Goal: Task Accomplishment & Management: Complete application form

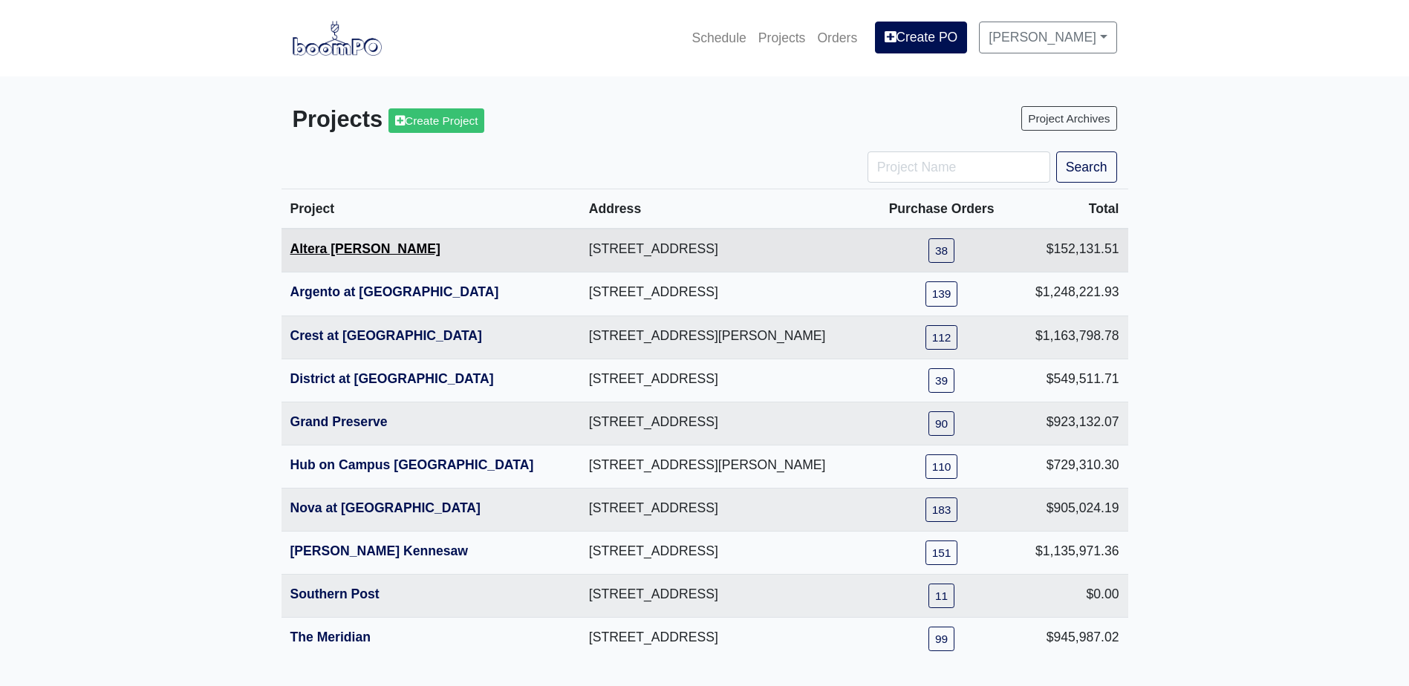
click at [349, 249] on link "Altera [PERSON_NAME]" at bounding box center [365, 248] width 150 height 15
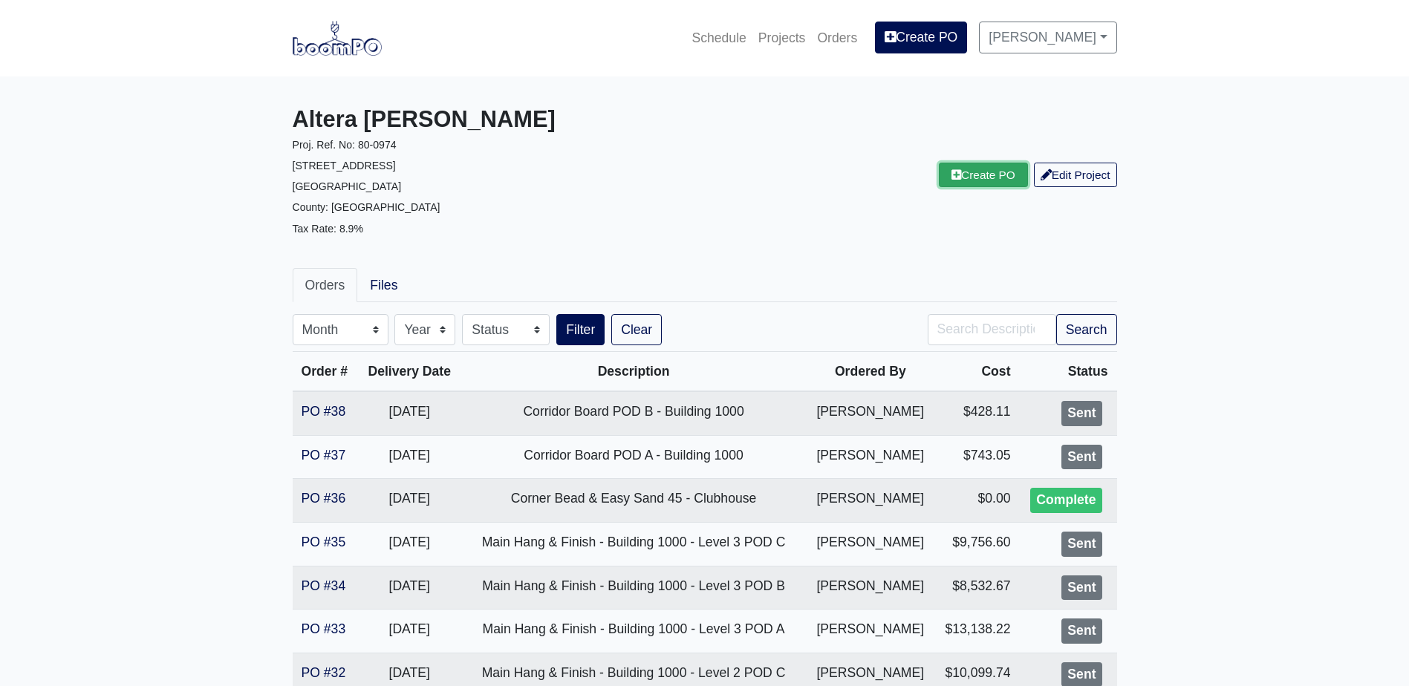
click at [990, 169] on link "Create PO" at bounding box center [983, 175] width 89 height 25
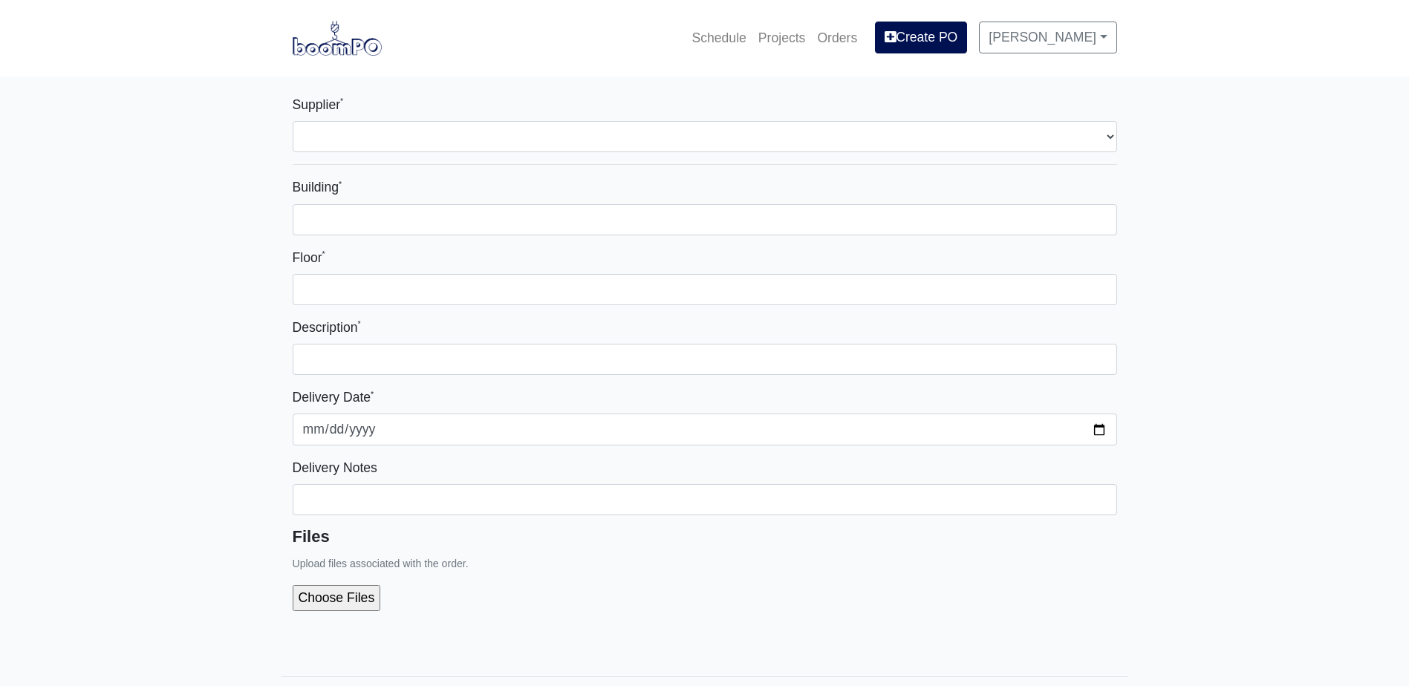
select select
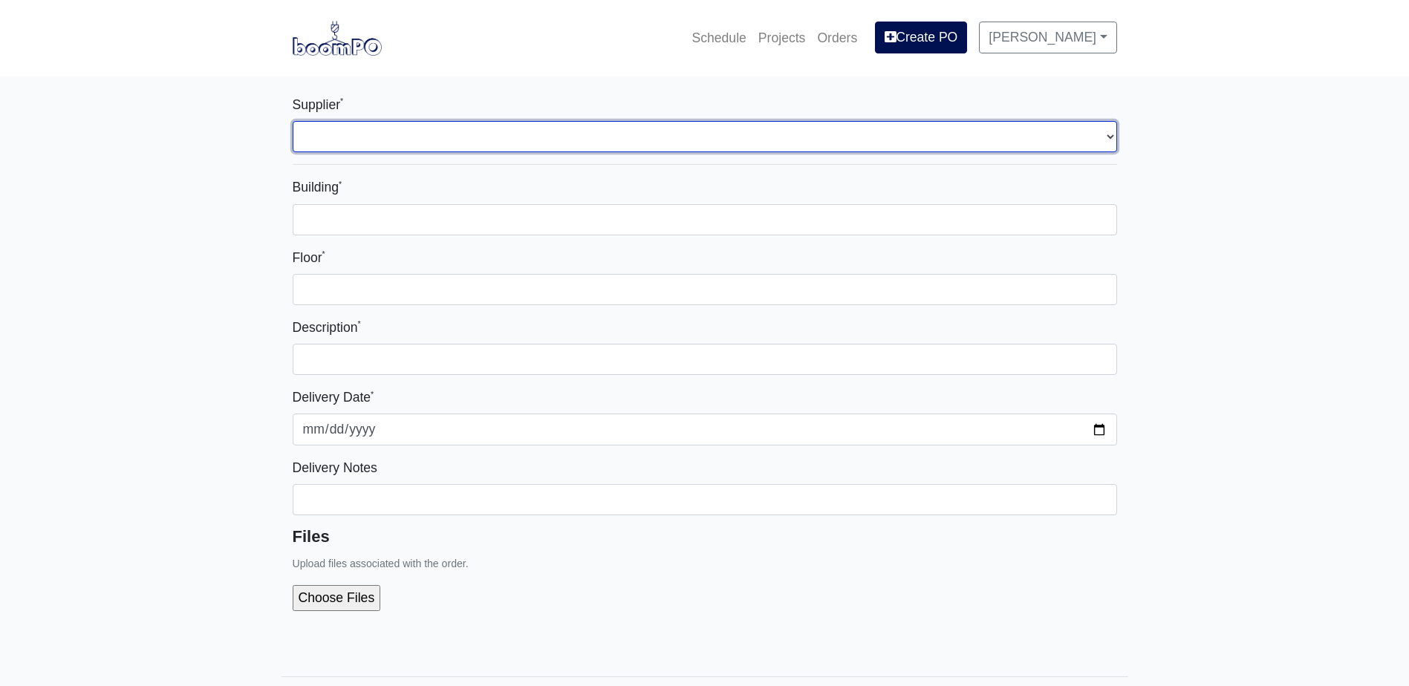
drag, startPoint x: 630, startPoint y: 146, endPoint x: 612, endPoint y: 146, distance: 17.8
click at [629, 146] on select "Select one... L&W Supply - Mableton, GA Grabber Construction Products - Atlanta…" at bounding box center [705, 136] width 824 height 31
select select "1"
click at [293, 121] on select "Select one... L&W Supply - Mableton, GA Grabber Construction Products - Atlanta…" at bounding box center [705, 136] width 824 height 31
select select
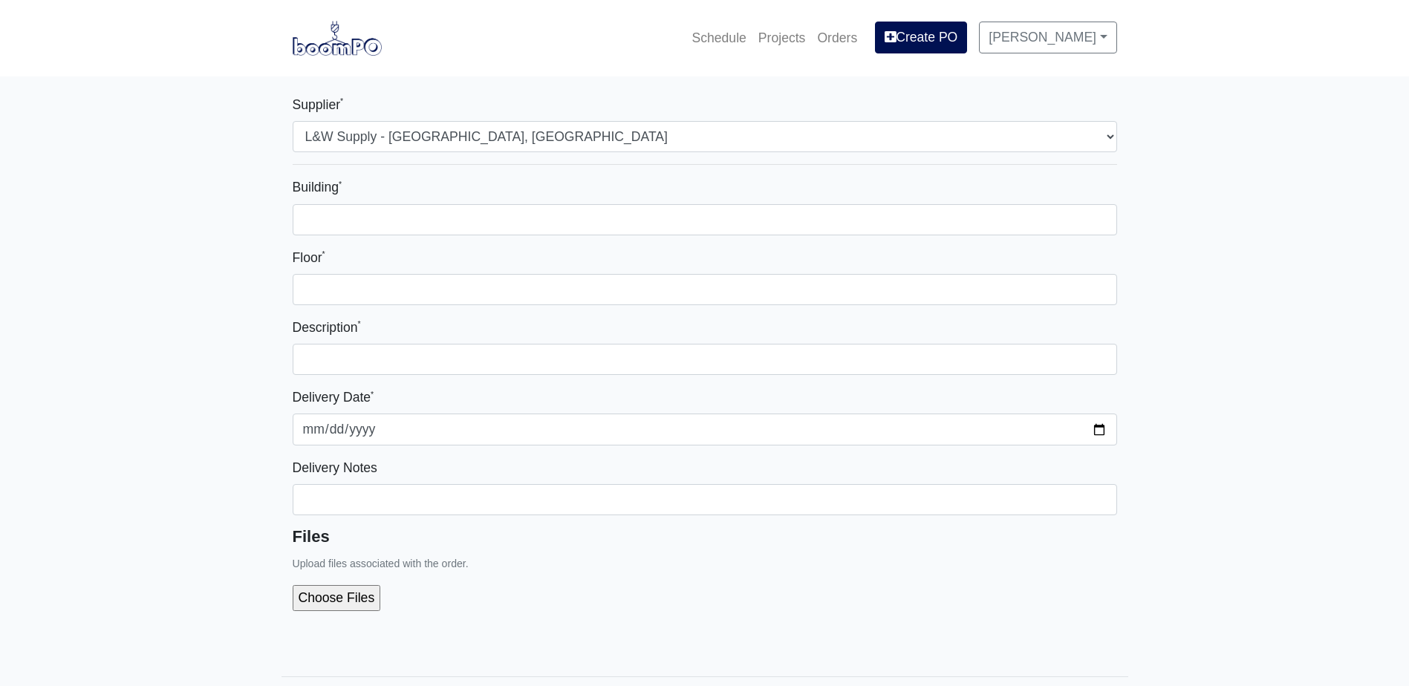
click at [439, 203] on div "Building *" at bounding box center [705, 206] width 824 height 58
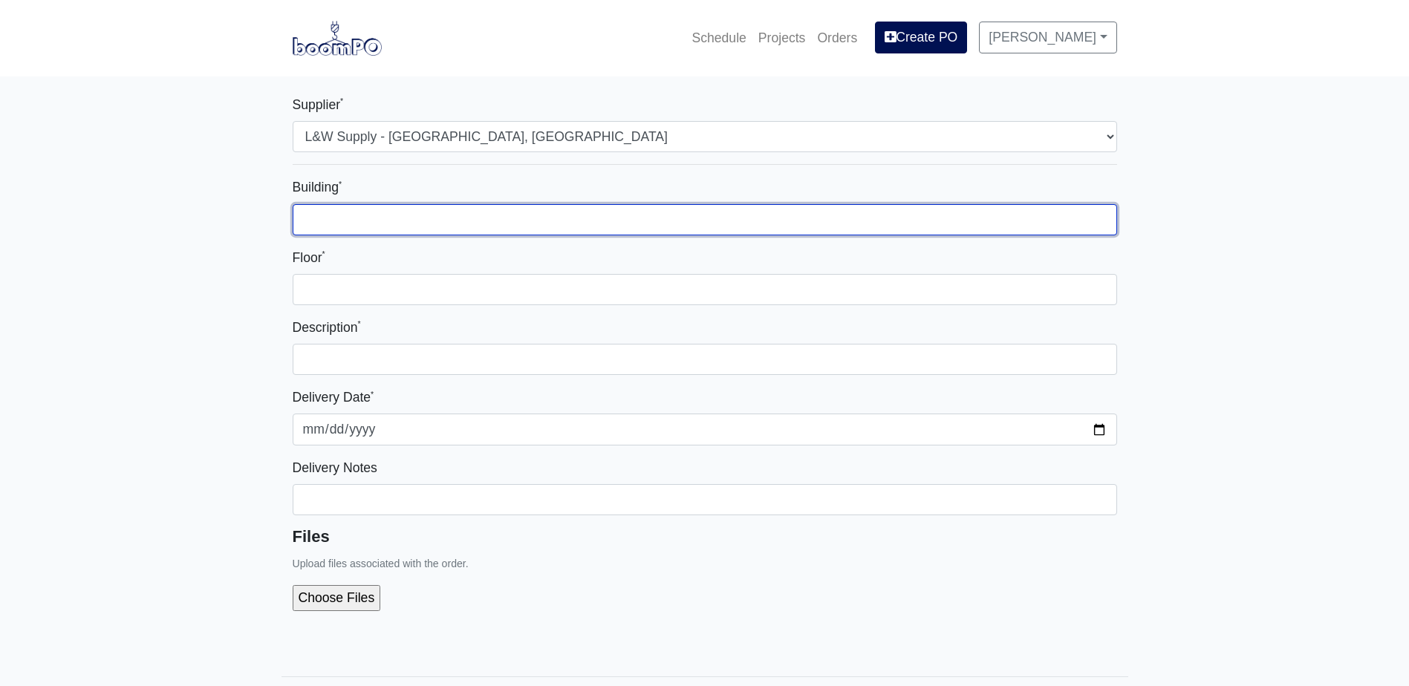
click at [437, 212] on input "Building *" at bounding box center [705, 219] width 824 height 31
type input "-"
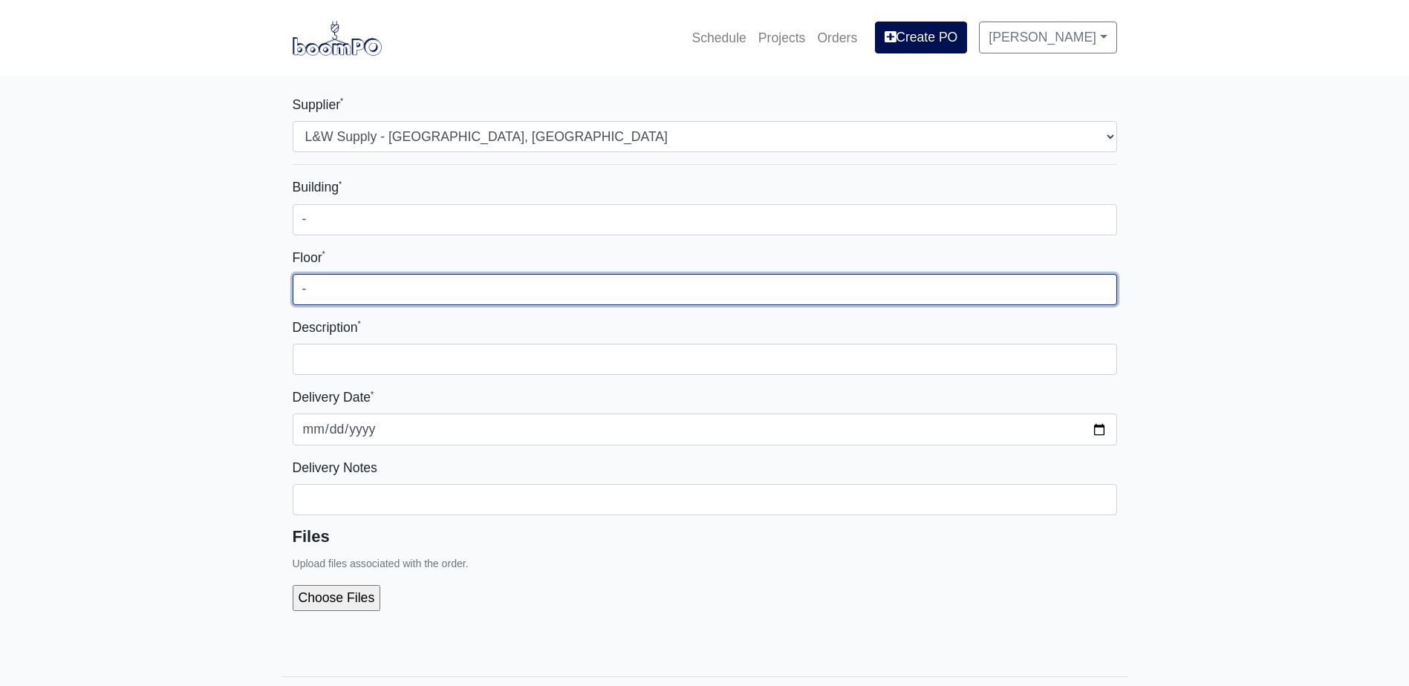
type input "-"
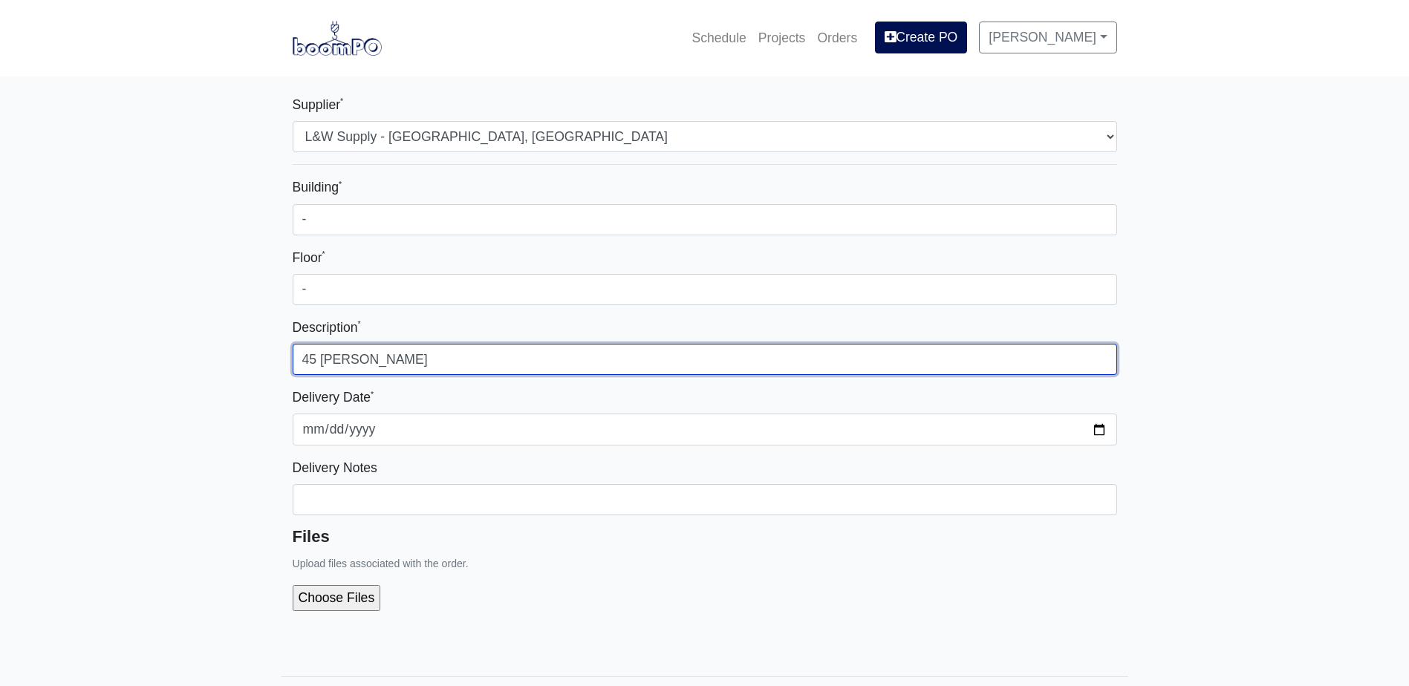
type input "45 Min Durabond"
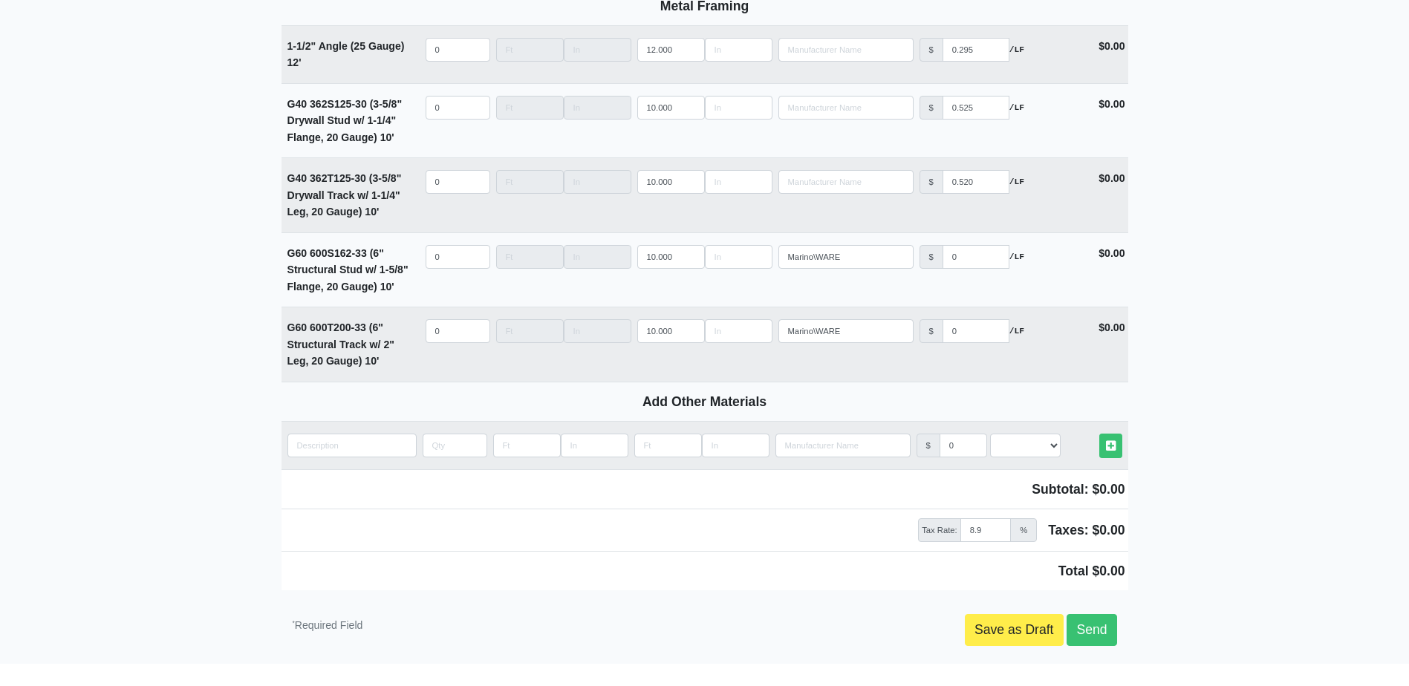
scroll to position [2090, 0]
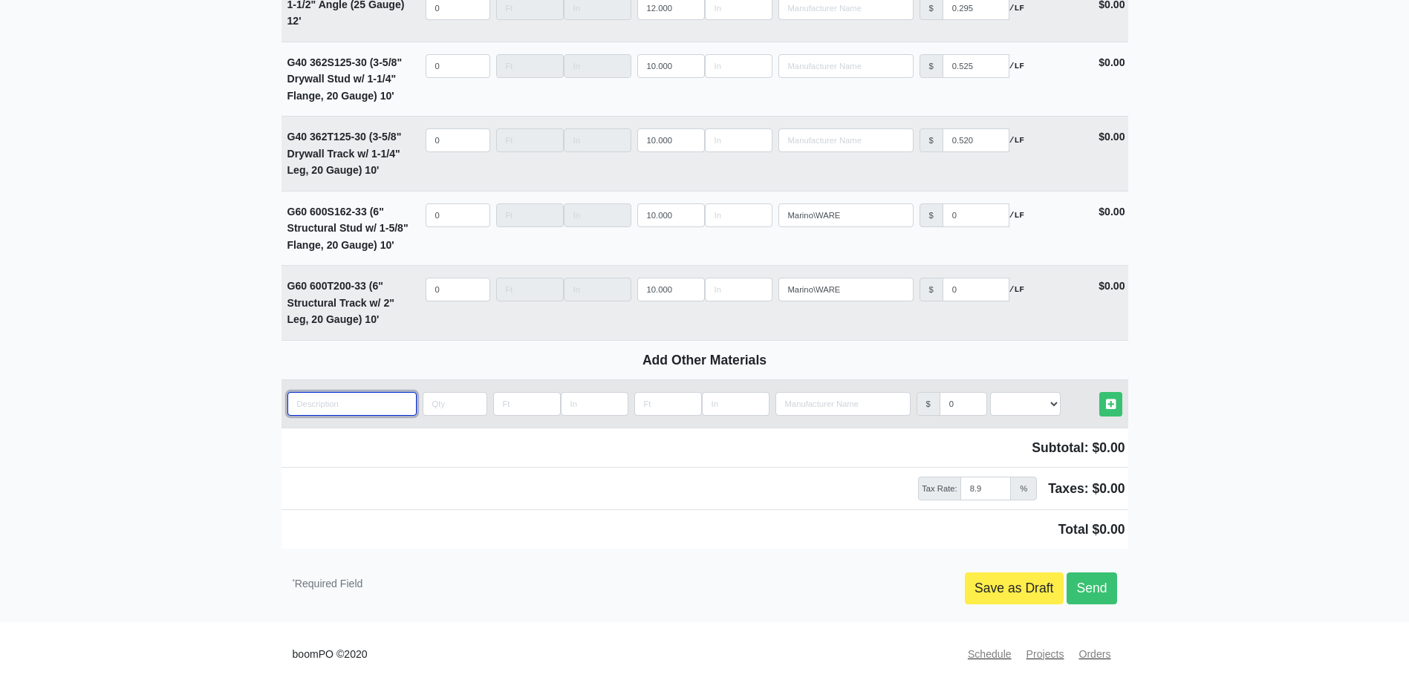
click at [335, 411] on input "quantity" at bounding box center [351, 404] width 129 height 24
paste input "45 Min Durabond"
type input "45 Min Durabond"
select select
type input "45 Min Durabond"
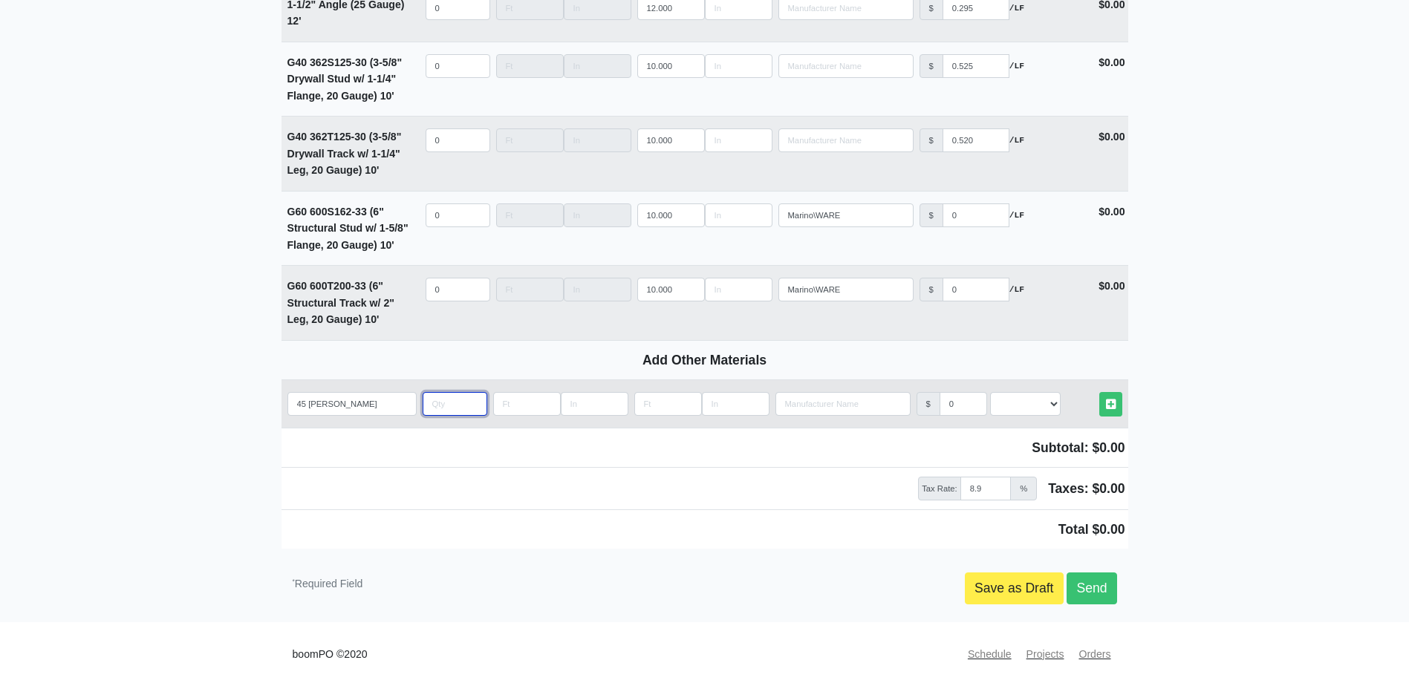
type input "4"
select select
type input "4"
select select "2"
click at [1099, 392] on link "Other Materials" at bounding box center [1110, 404] width 23 height 25
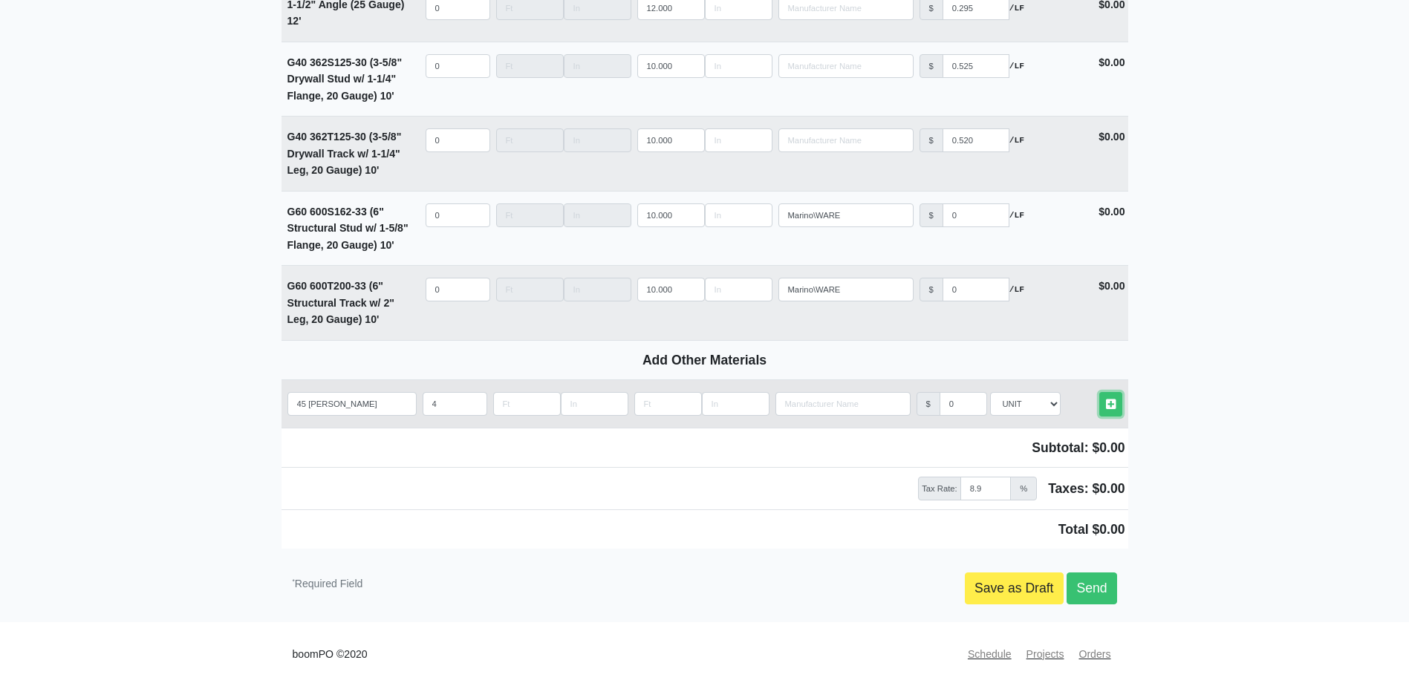
select select
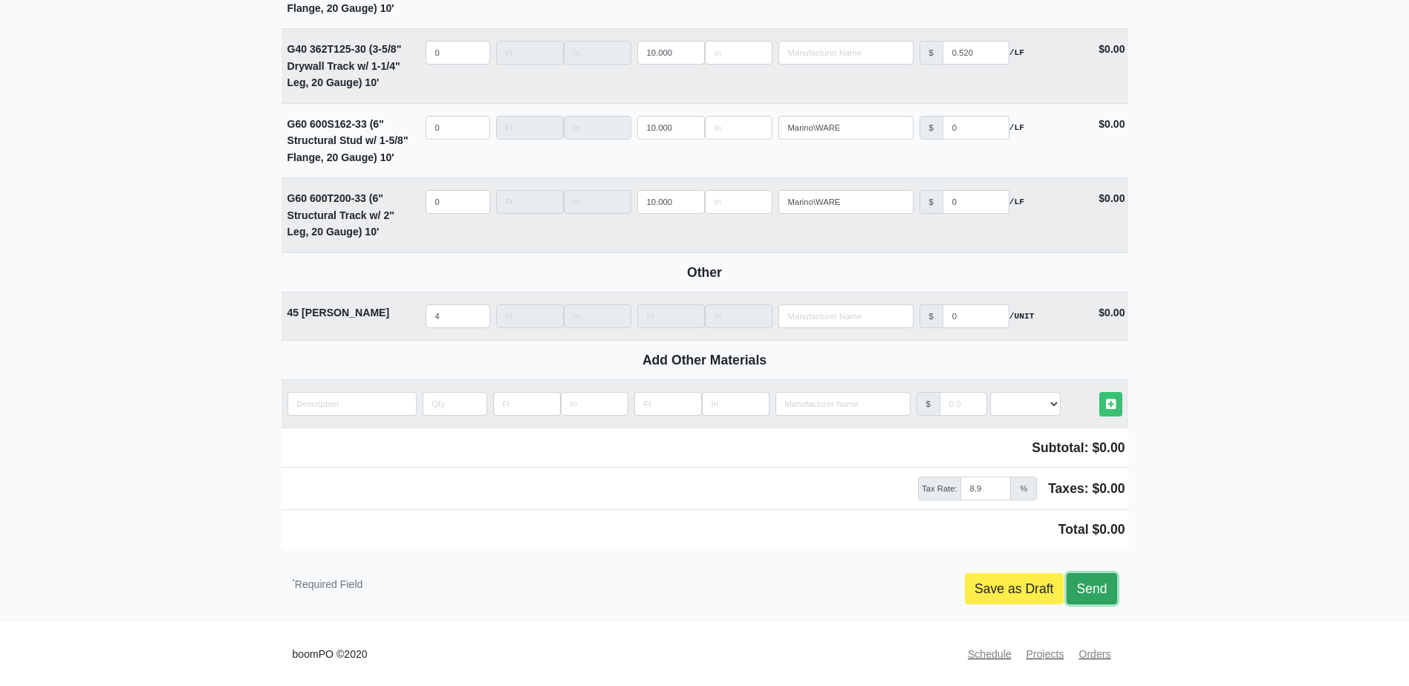
click at [1093, 591] on link "Send" at bounding box center [1091, 588] width 50 height 31
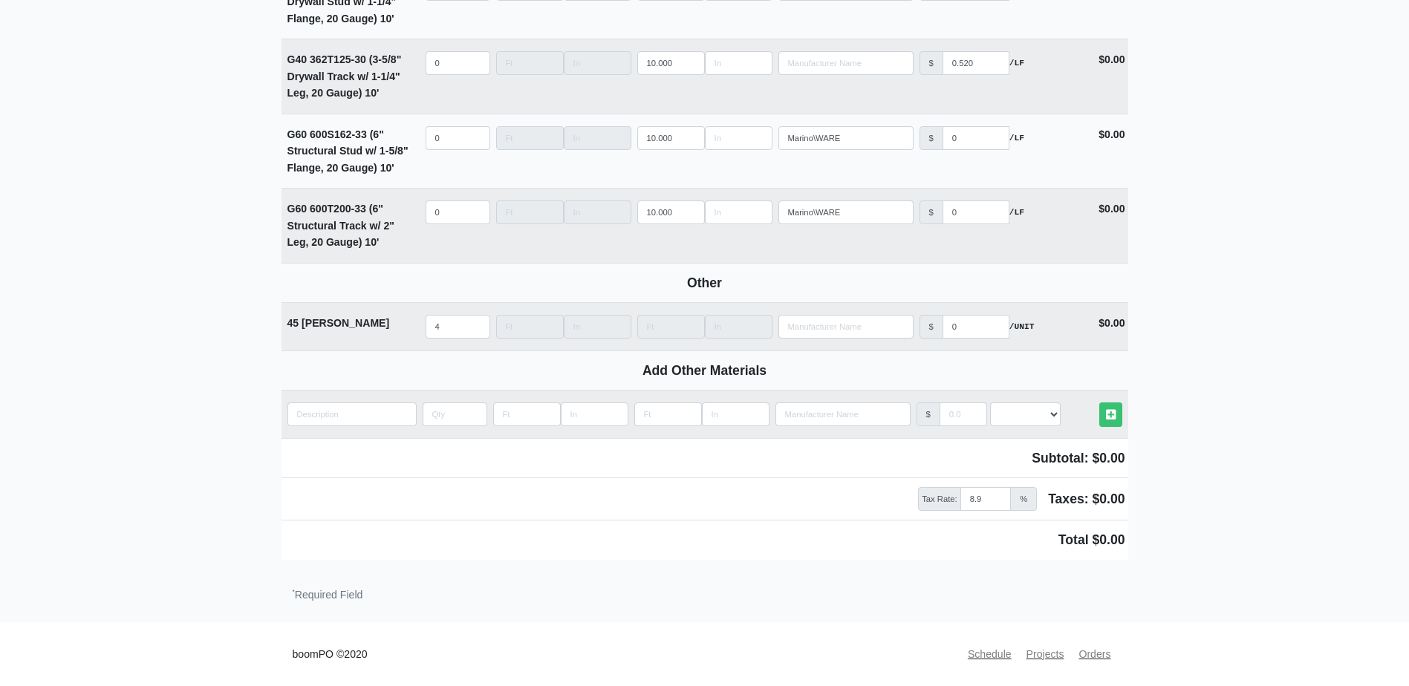
scroll to position [2168, 0]
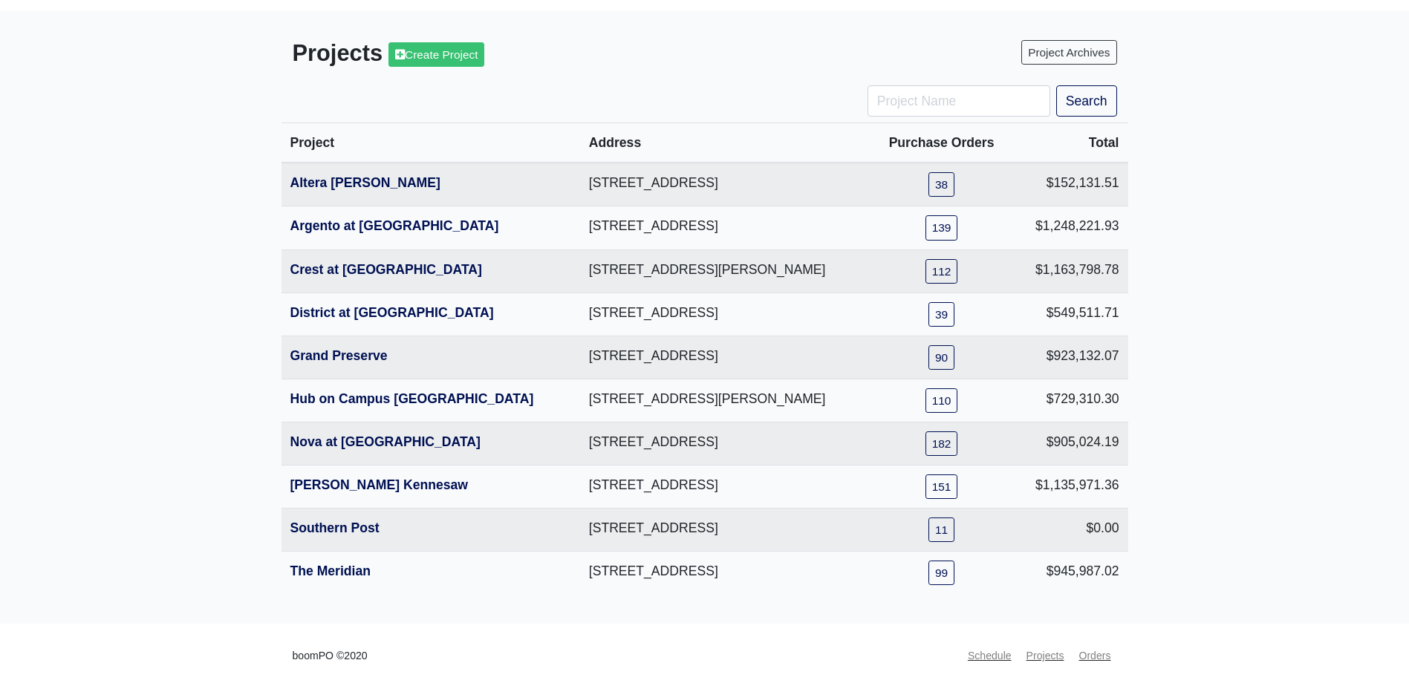
scroll to position [70, 0]
